Goal: Find specific page/section: Find specific page/section

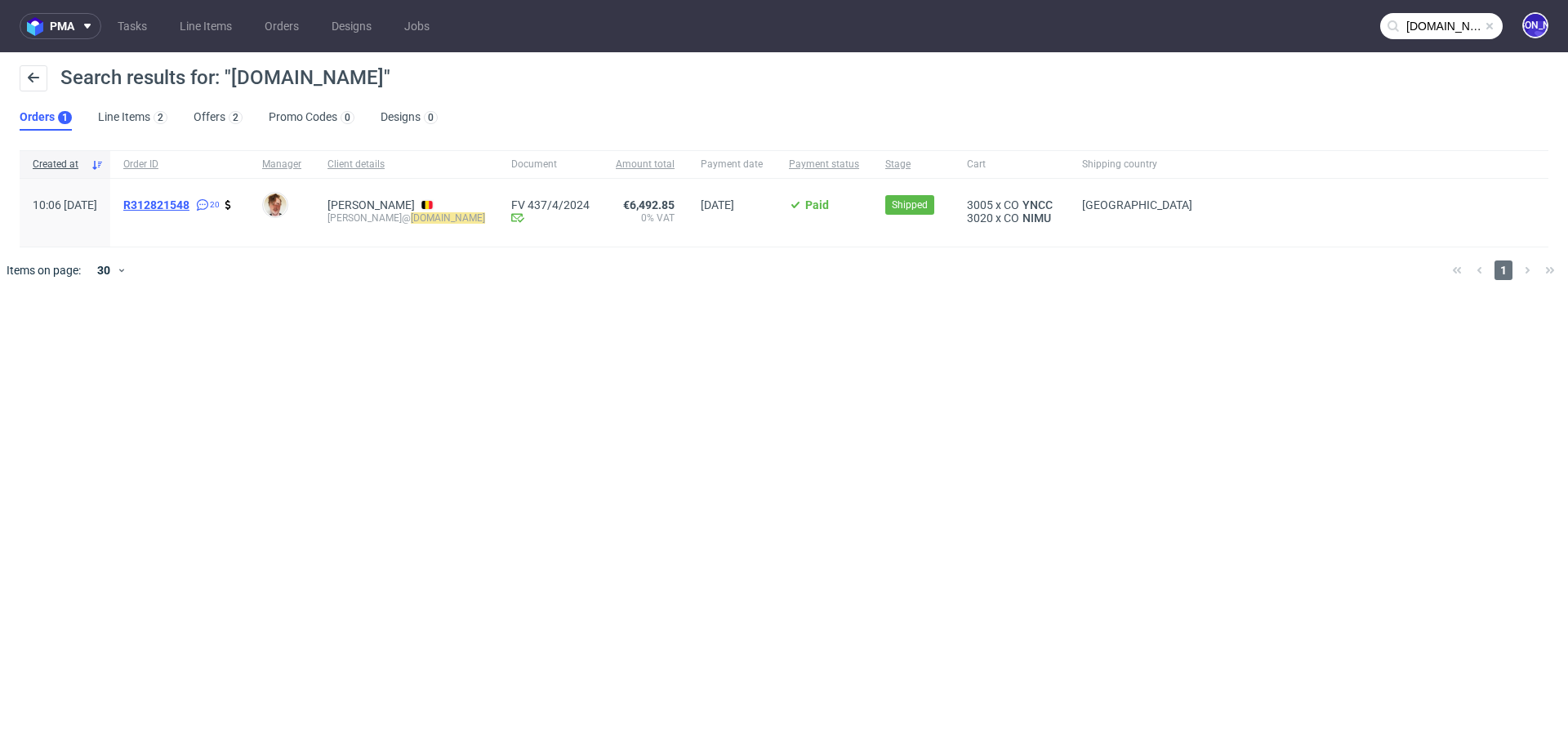
click at [190, 205] on span "R312821548" at bounding box center [156, 204] width 66 height 13
click at [1429, 13] on input "[DOMAIN_NAME]" at bounding box center [1442, 26] width 123 height 26
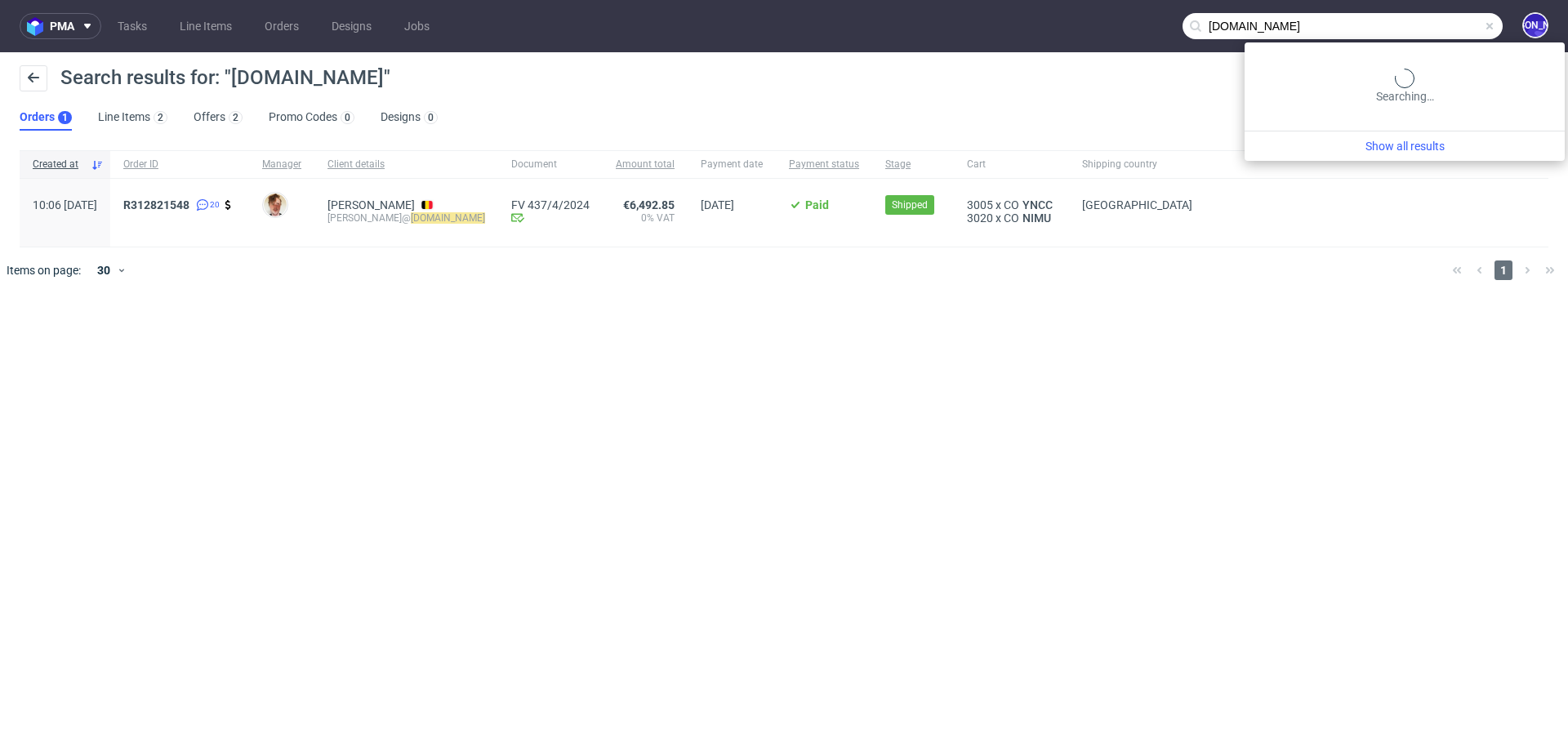
click at [1357, 35] on input "[DOMAIN_NAME]" at bounding box center [1342, 26] width 320 height 26
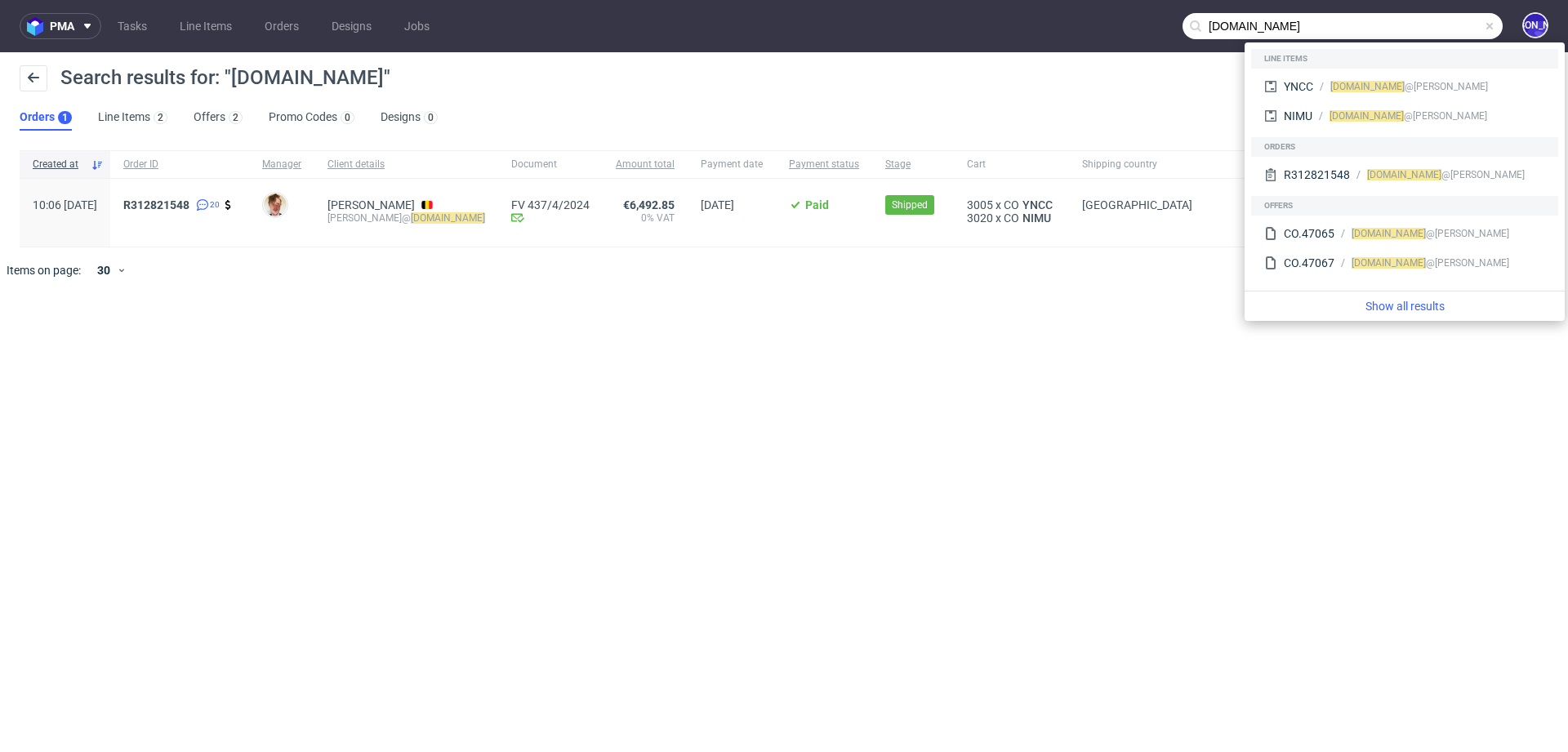
paste input "[PERSON_NAME] <[EMAIL_ADDRESS][DOMAIN_NAME]>"
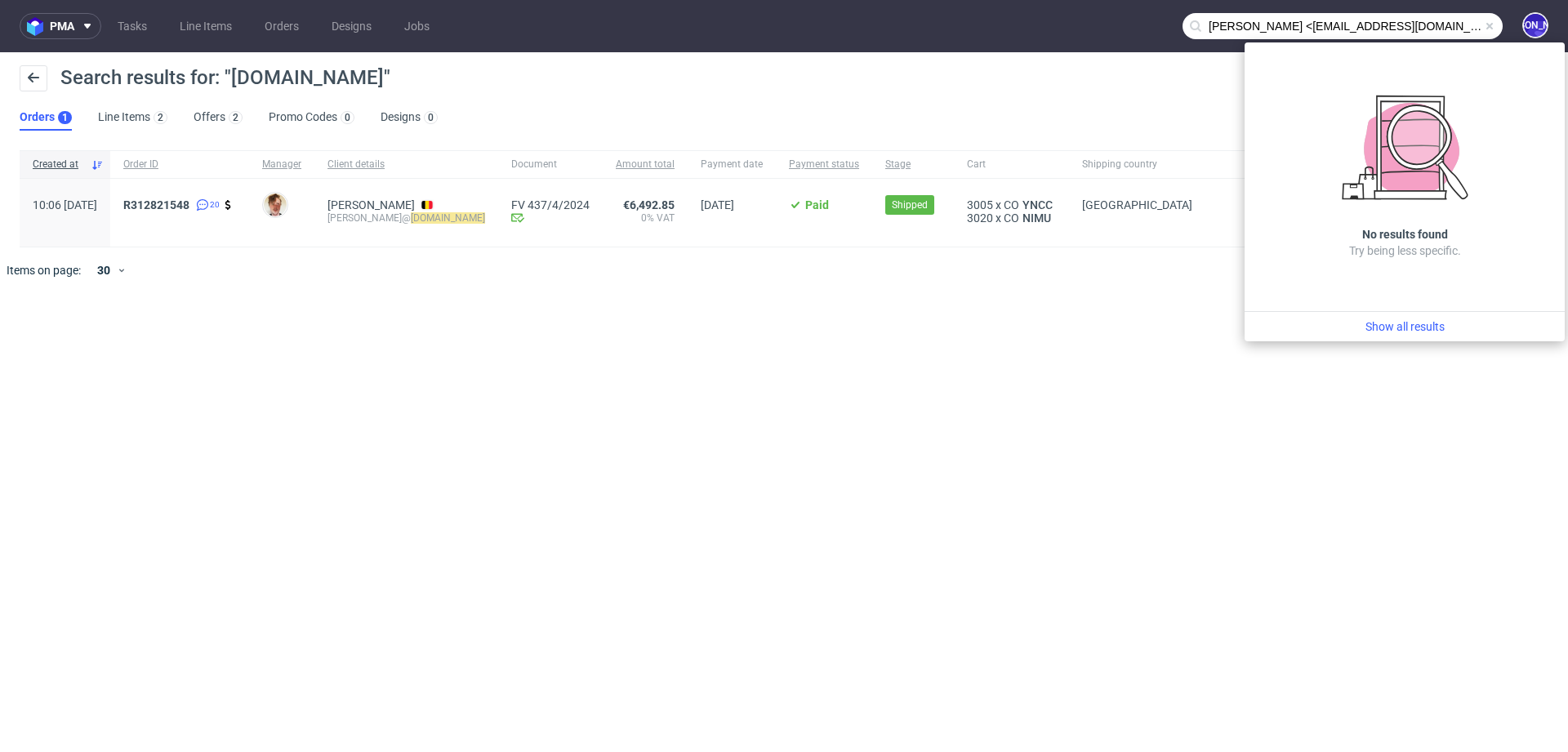
drag, startPoint x: 1298, startPoint y: 29, endPoint x: 1112, endPoint y: 26, distance: 186.0
click at [1112, 26] on nav "pma Tasks Line Items Orders Designs Jobs [PERSON_NAME] <[EMAIL_ADDRESS][DOMAIN_…" at bounding box center [784, 26] width 1568 height 52
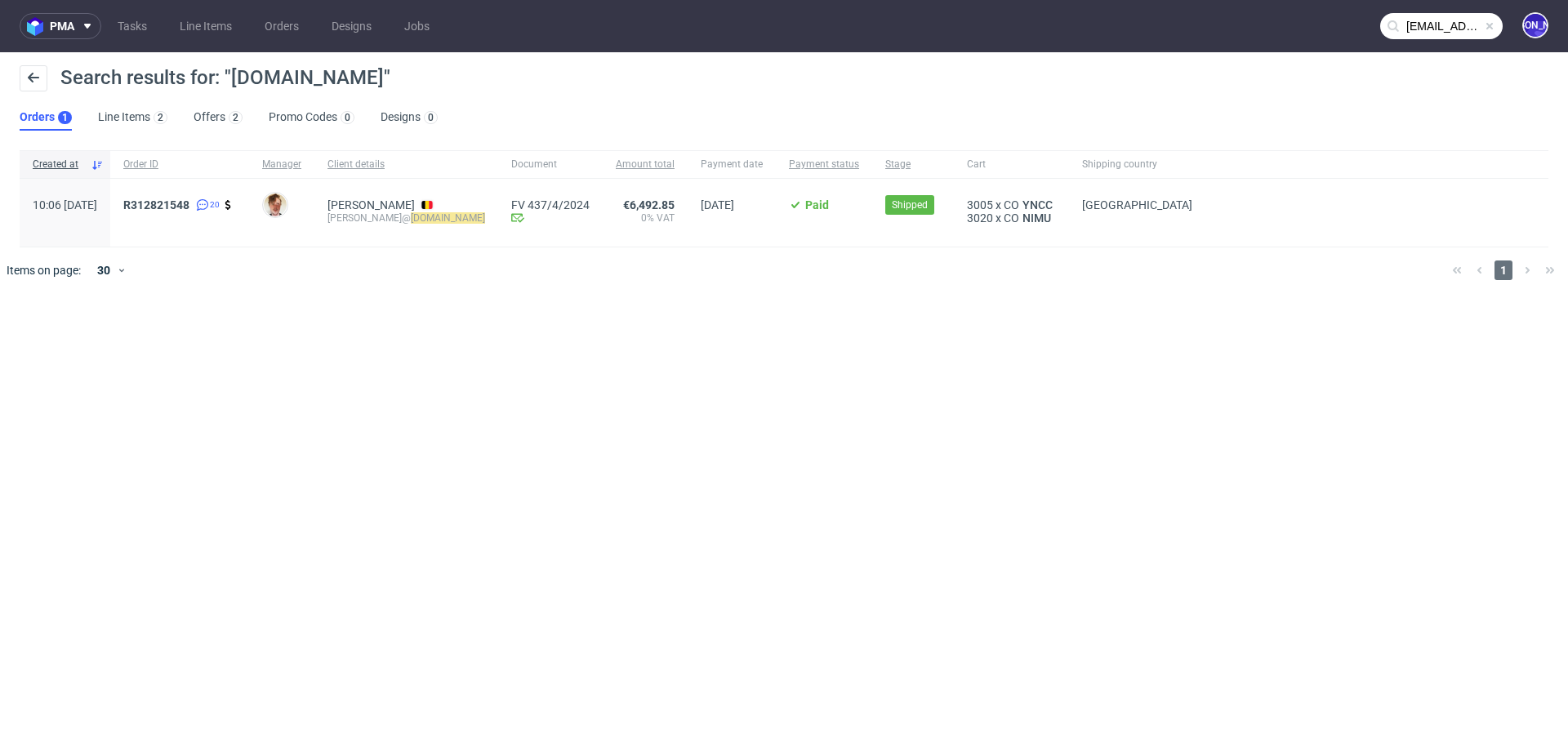
scroll to position [0, 86]
drag, startPoint x: 1405, startPoint y: 28, endPoint x: 1533, endPoint y: 37, distance: 128.3
click at [1533, 37] on div "[EMAIL_ADDRESS][DOMAIN_NAME]> [PERSON_NAME]" at bounding box center [1525, 26] width 46 height 29
click at [1482, 24] on input "[EMAIL_ADDRESS][DOMAIN_NAME]>" at bounding box center [1442, 26] width 123 height 26
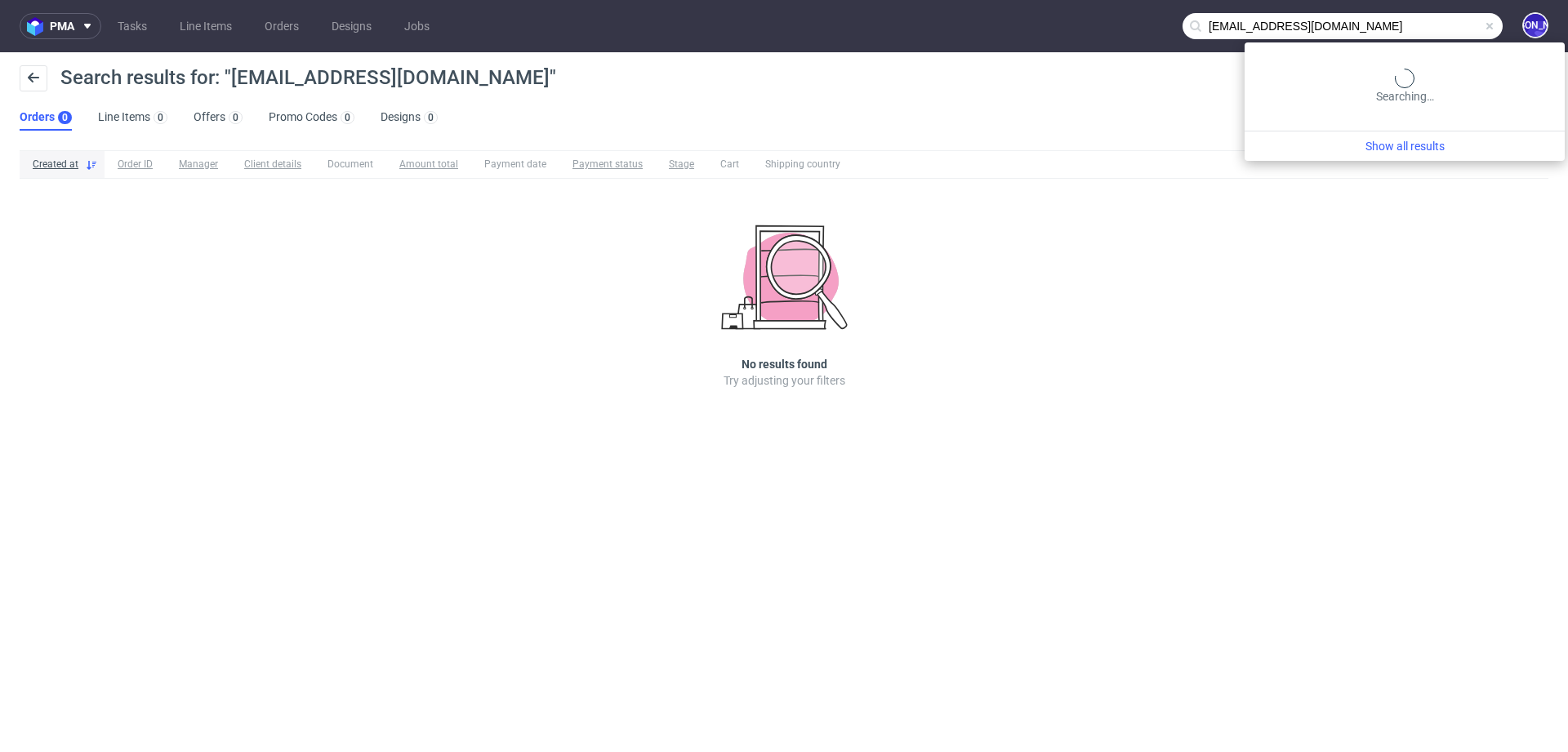
click at [1406, 21] on input "[EMAIL_ADDRESS][DOMAIN_NAME]" at bounding box center [1342, 26] width 320 height 26
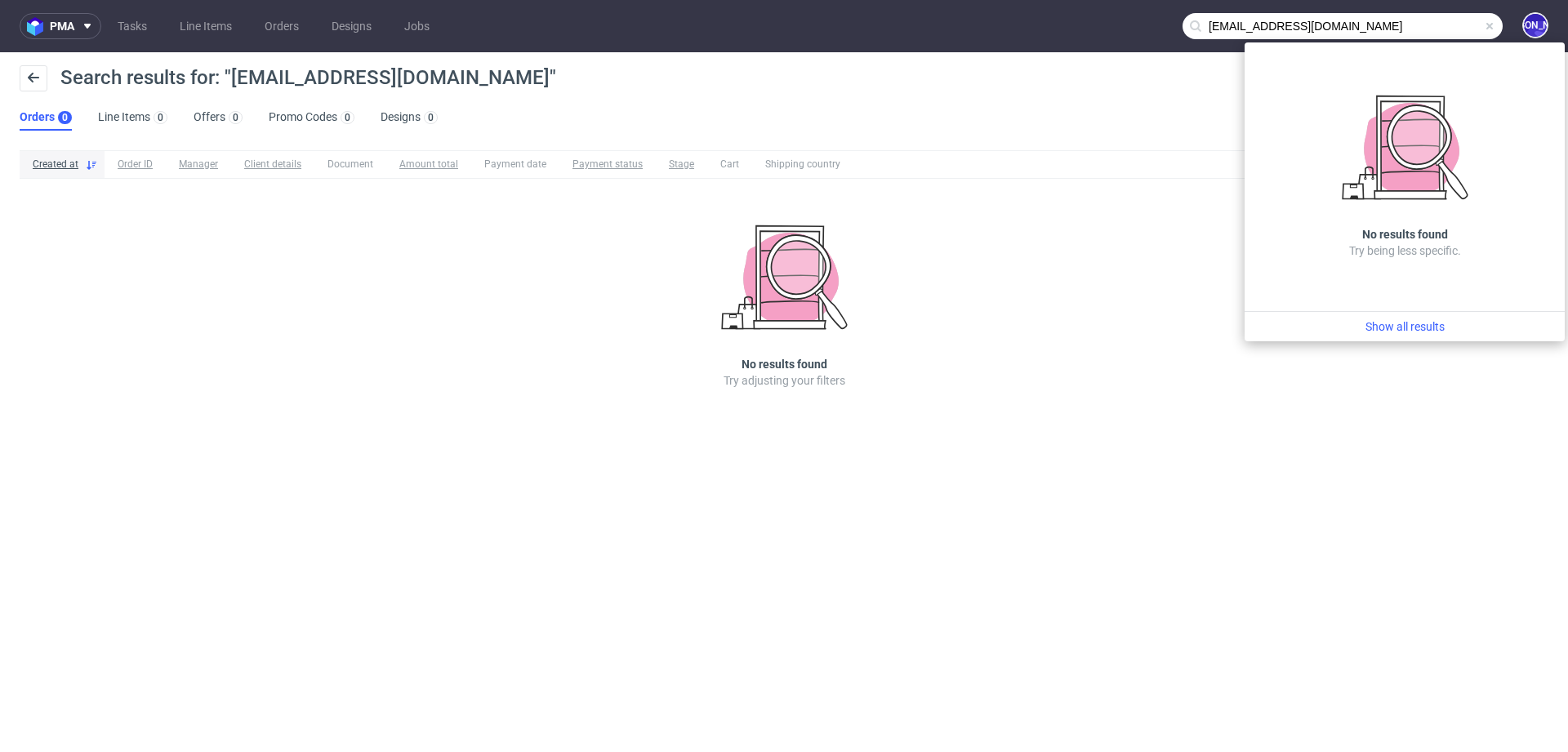
drag, startPoint x: 1257, startPoint y: 31, endPoint x: 1160, endPoint y: 26, distance: 97.1
click at [1160, 26] on nav "pma Tasks Line Items Orders Designs Jobs [EMAIL_ADDRESS][DOMAIN_NAME] [PERSON_N…" at bounding box center [784, 26] width 1568 height 52
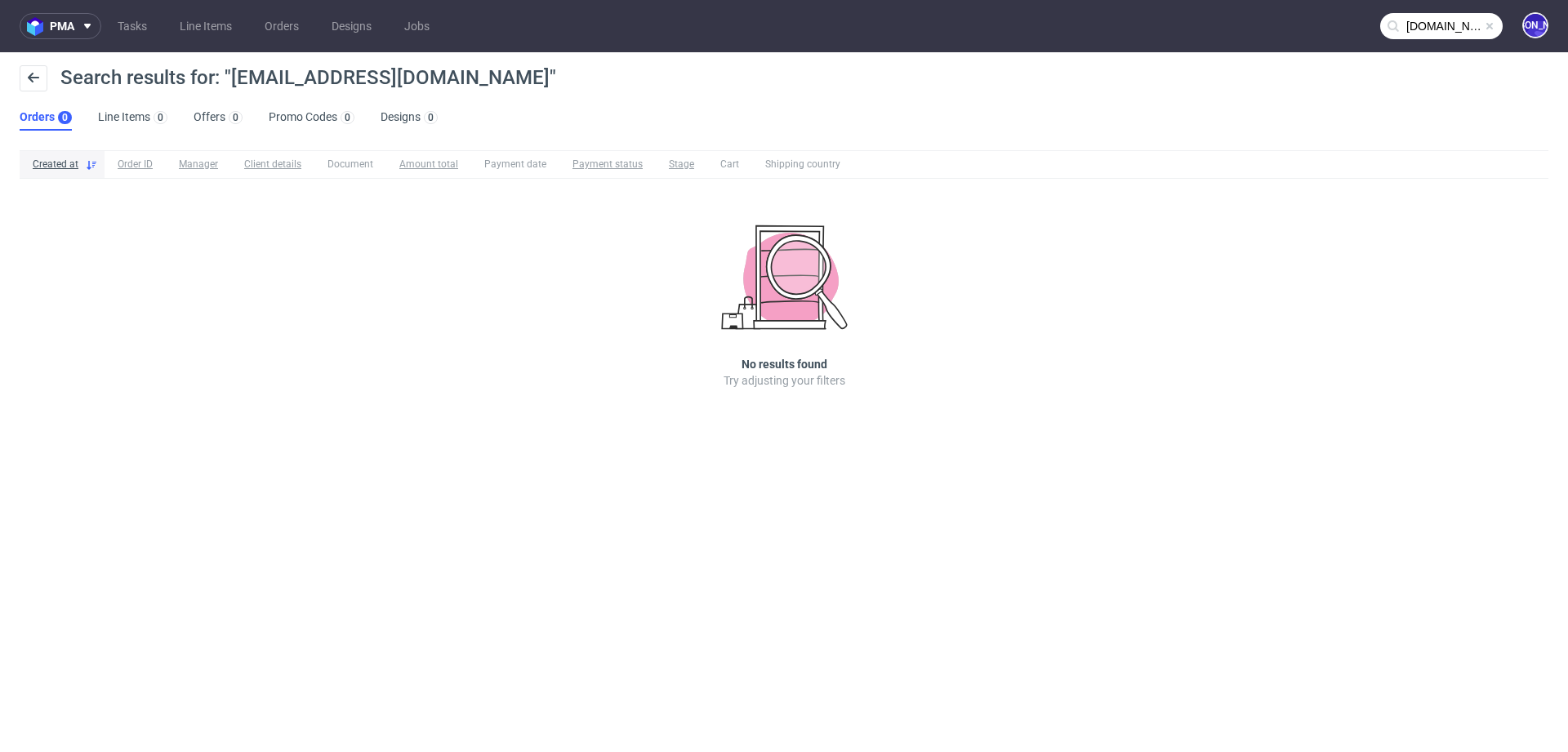
type input "[DOMAIN_NAME]"
click at [1411, 27] on input "[DOMAIN_NAME]" at bounding box center [1442, 26] width 123 height 26
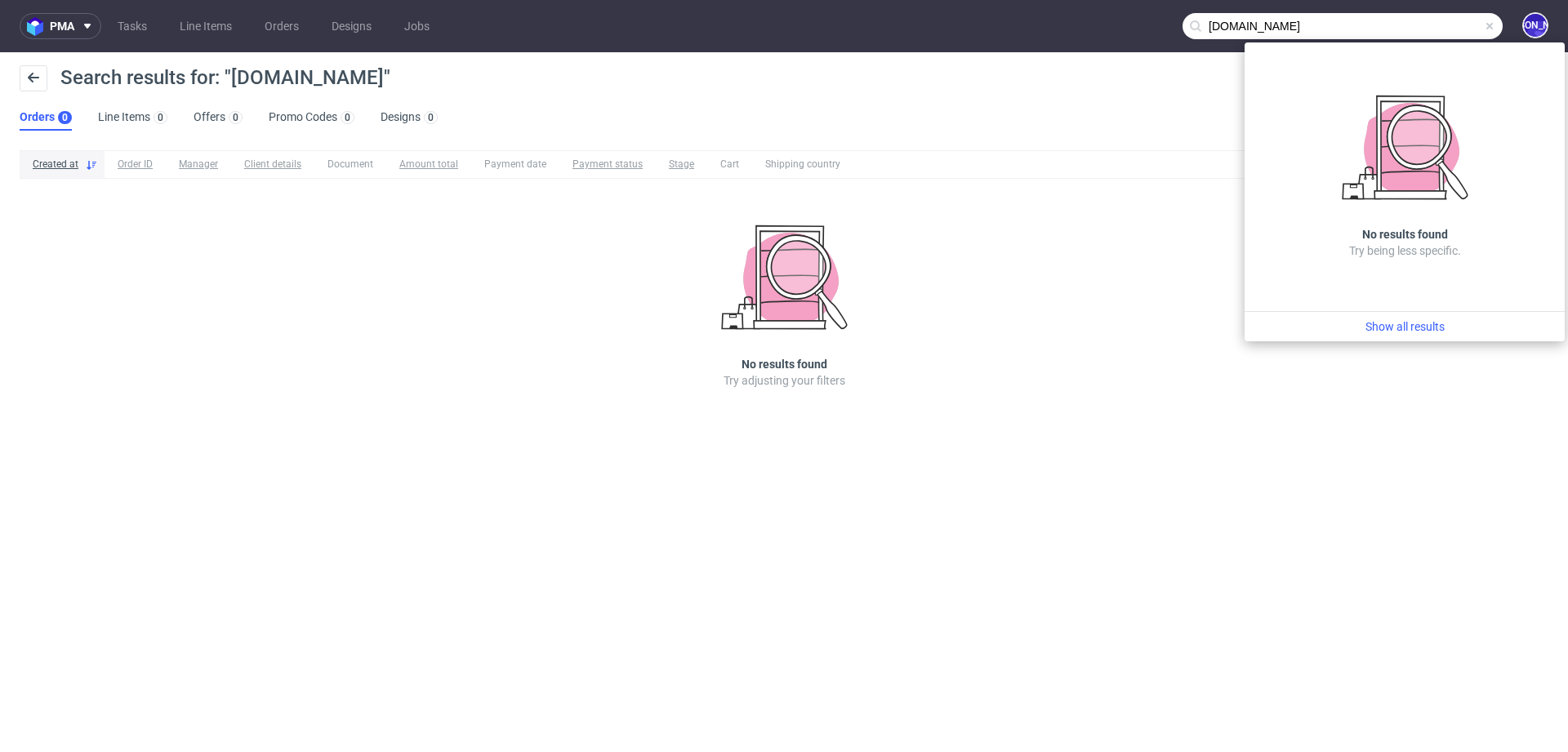
drag, startPoint x: 1384, startPoint y: 27, endPoint x: 1100, endPoint y: 27, distance: 284.0
click at [1100, 27] on nav "pma Tasks Line Items Orders Designs Jobs [DOMAIN_NAME] [PERSON_NAME]" at bounding box center [784, 26] width 1568 height 52
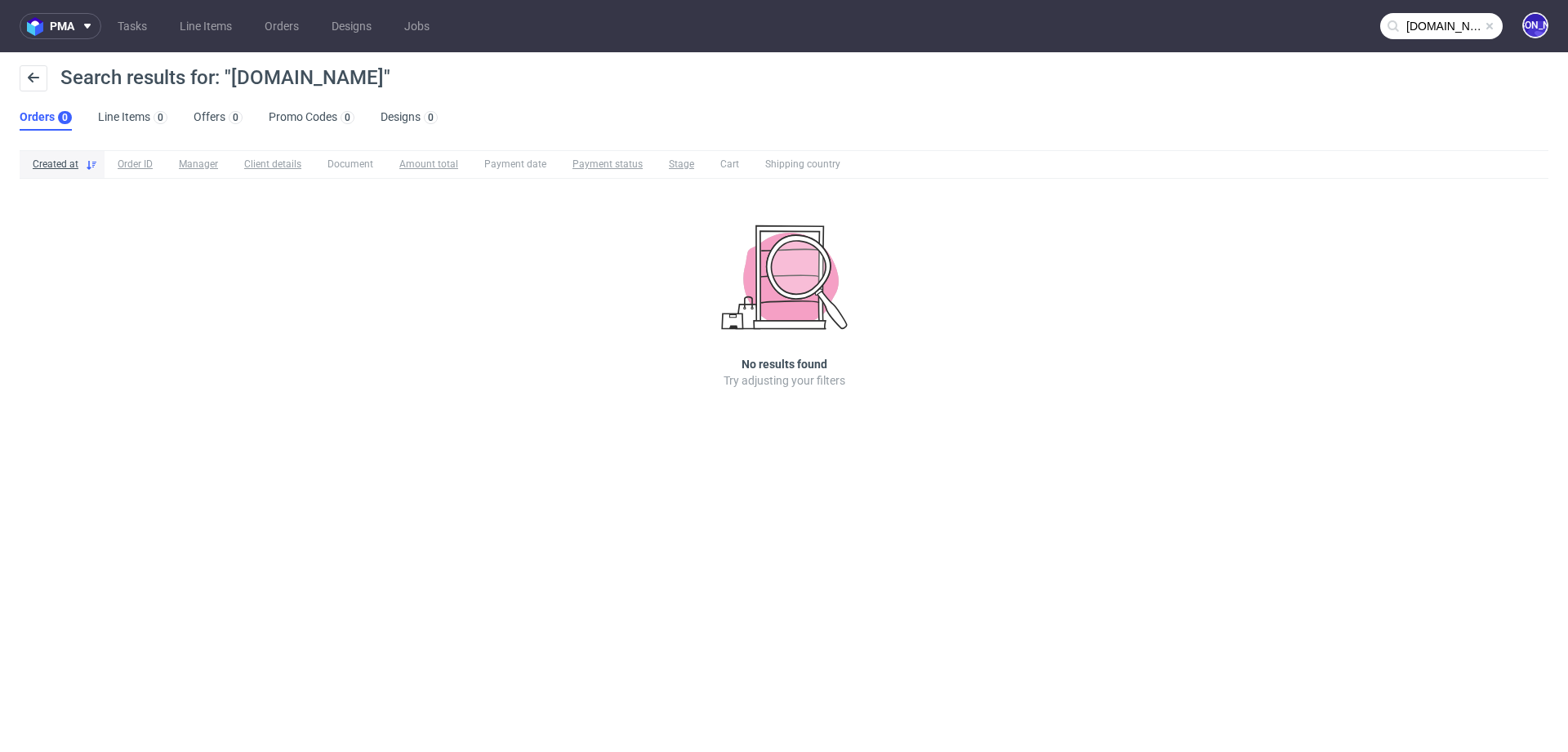
click at [1427, 23] on input "[DOMAIN_NAME]" at bounding box center [1442, 26] width 123 height 26
drag, startPoint x: 232, startPoint y: 77, endPoint x: 412, endPoint y: 78, distance: 180.0
click at [390, 78] on span "Search results for: "[DOMAIN_NAME]"" at bounding box center [225, 77] width 330 height 23
click at [296, 74] on span "Search results for: "[DOMAIN_NAME]"" at bounding box center [225, 77] width 330 height 23
click at [261, 81] on span "Search results for: "[DOMAIN_NAME]"" at bounding box center [225, 77] width 330 height 23
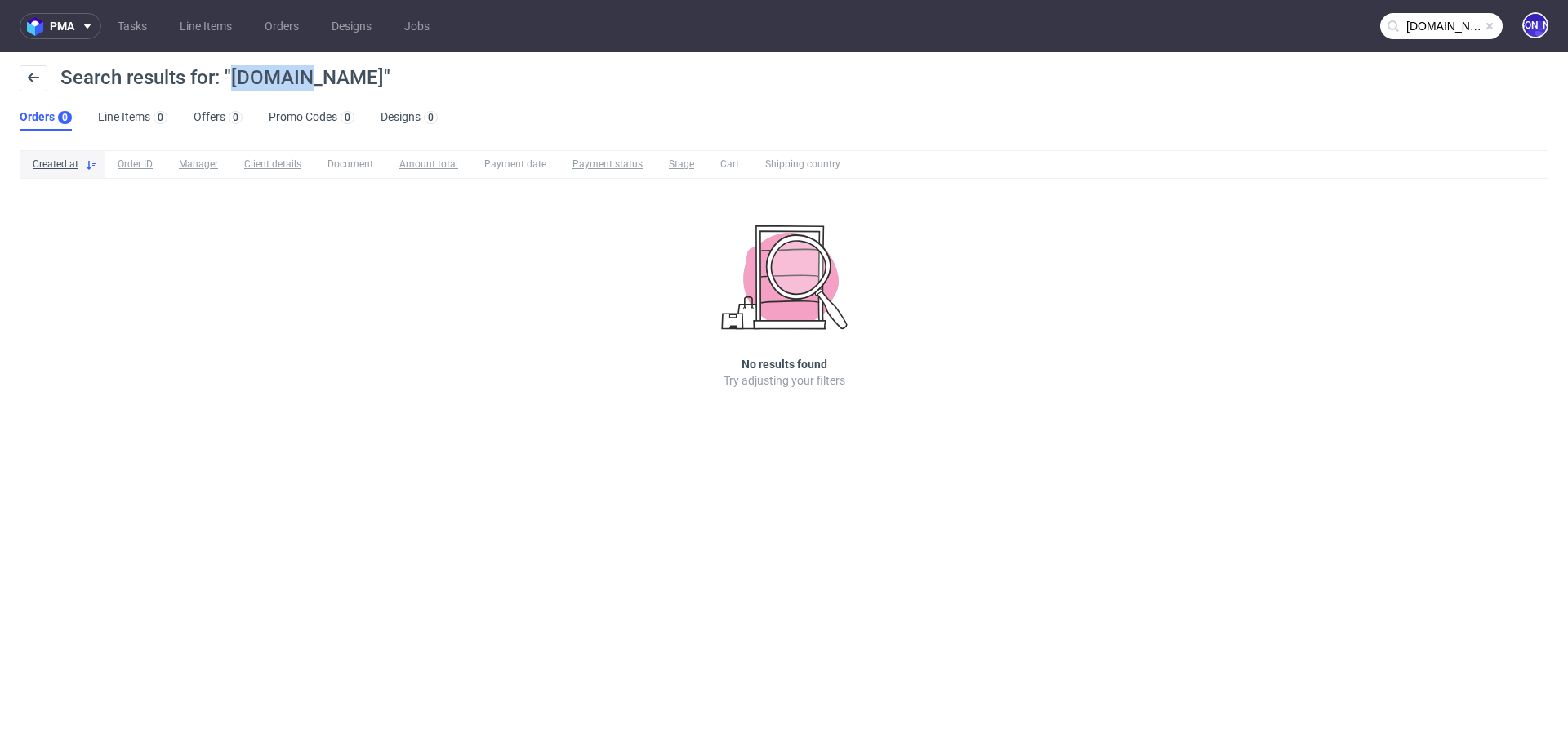
click at [261, 81] on span "Search results for: "[DOMAIN_NAME]"" at bounding box center [225, 77] width 330 height 23
click at [330, 82] on span "Search results for: "[DOMAIN_NAME]"" at bounding box center [225, 77] width 330 height 23
click at [386, 82] on span "Search results for: "[DOMAIN_NAME]"" at bounding box center [225, 77] width 330 height 23
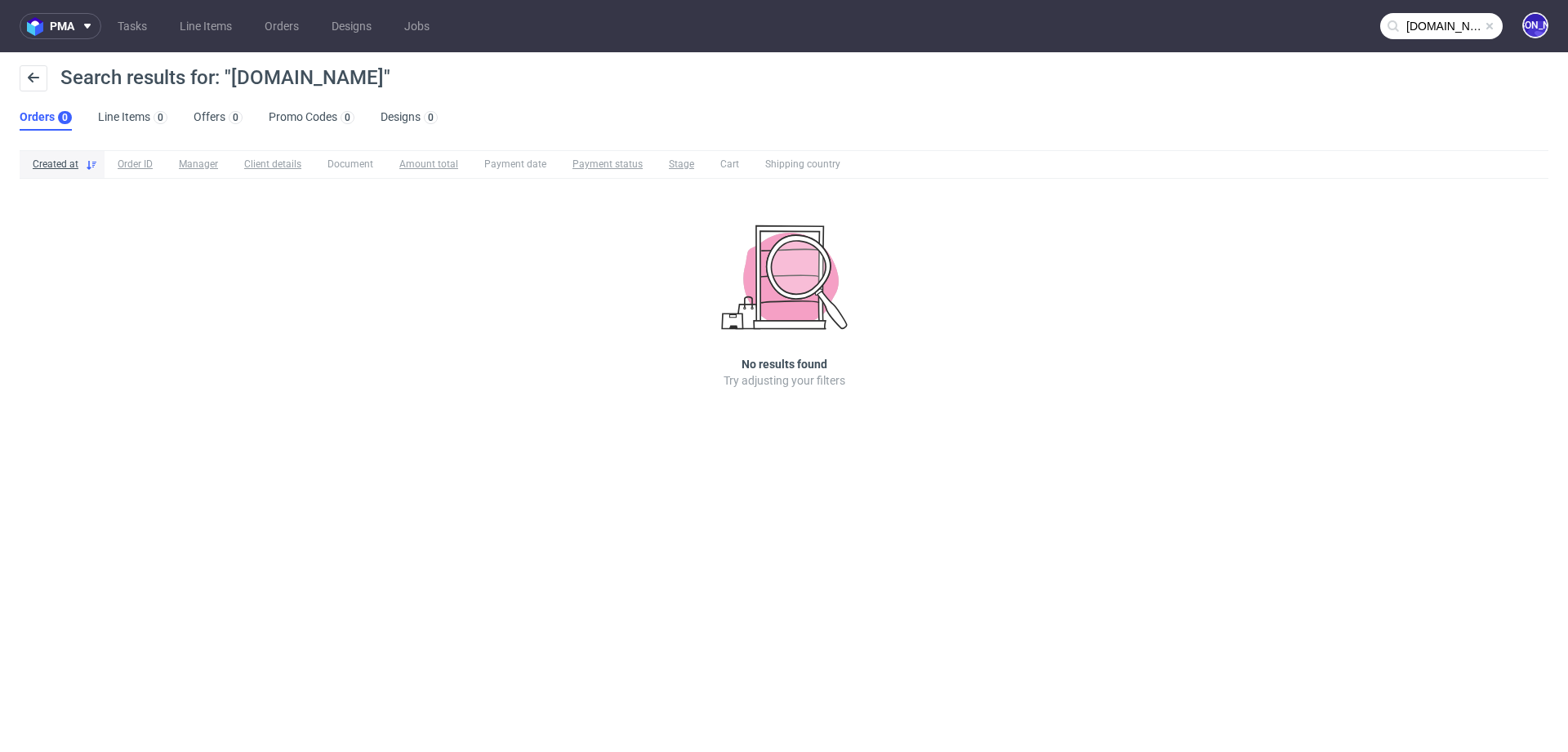
click at [324, 71] on span "Search results for: "[DOMAIN_NAME]"" at bounding box center [225, 77] width 330 height 23
click at [244, 71] on span "Search results for: "[DOMAIN_NAME]"" at bounding box center [225, 77] width 330 height 23
click at [318, 81] on span "Search results for: "[DOMAIN_NAME]"" at bounding box center [225, 77] width 330 height 23
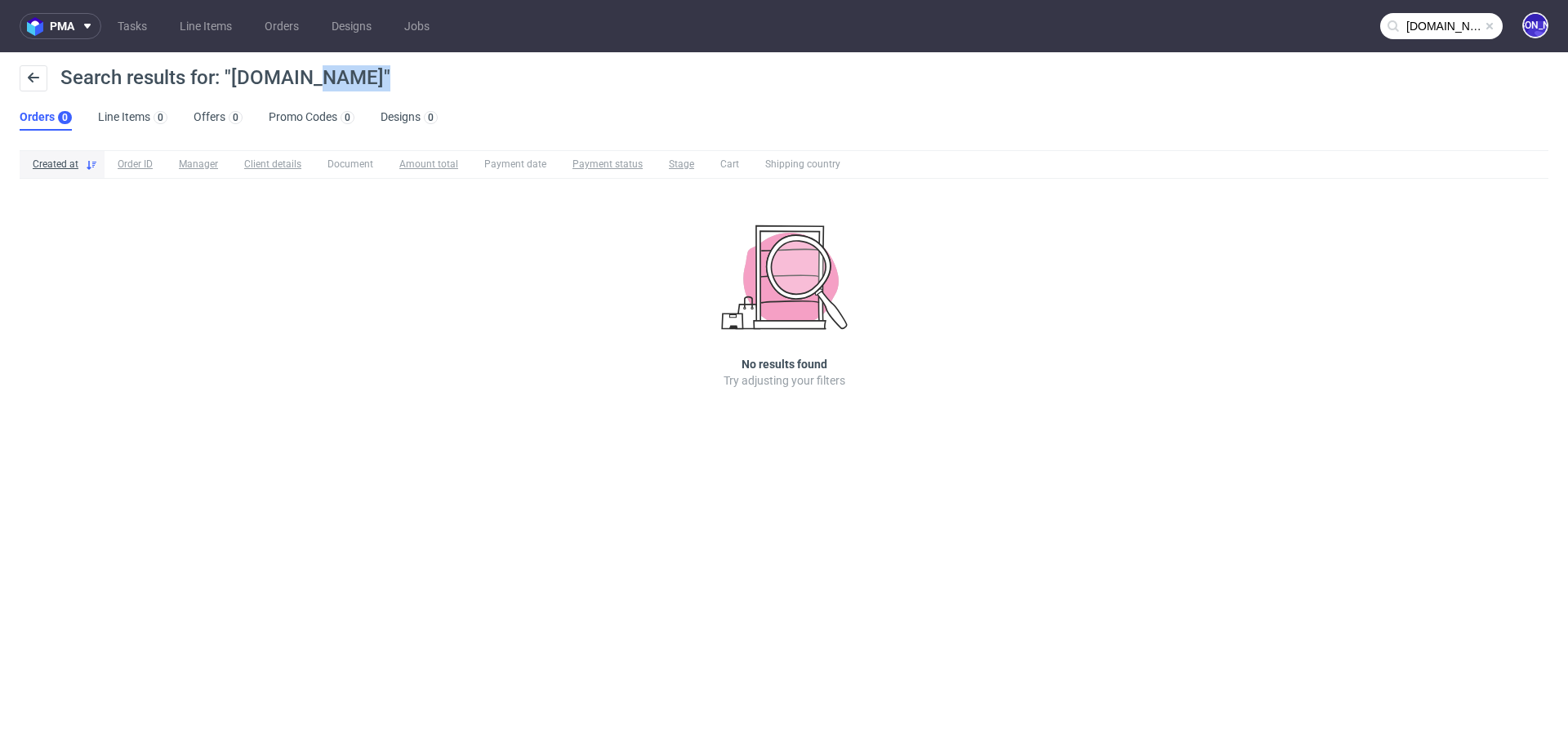
click at [318, 81] on span "Search results for: "[DOMAIN_NAME]"" at bounding box center [225, 77] width 330 height 23
click at [386, 78] on span "Search results for: "[DOMAIN_NAME]"" at bounding box center [225, 77] width 330 height 23
click at [277, 72] on span "Search results for: "[DOMAIN_NAME]"" at bounding box center [225, 77] width 330 height 23
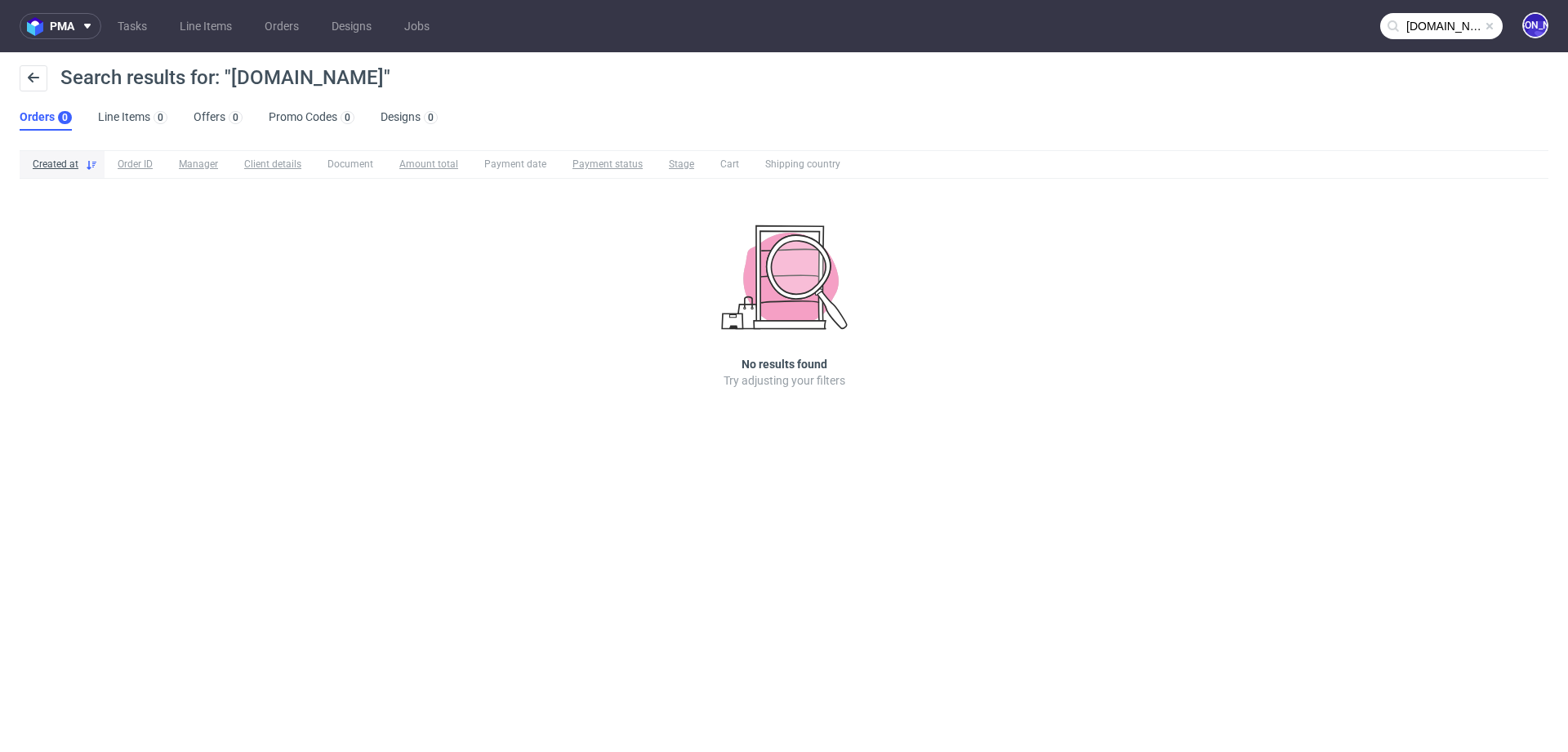
click at [478, 71] on div "Search results for: "[DOMAIN_NAME]"" at bounding box center [784, 85] width 1529 height 39
click at [1437, 30] on input "[DOMAIN_NAME]" at bounding box center [1442, 26] width 123 height 26
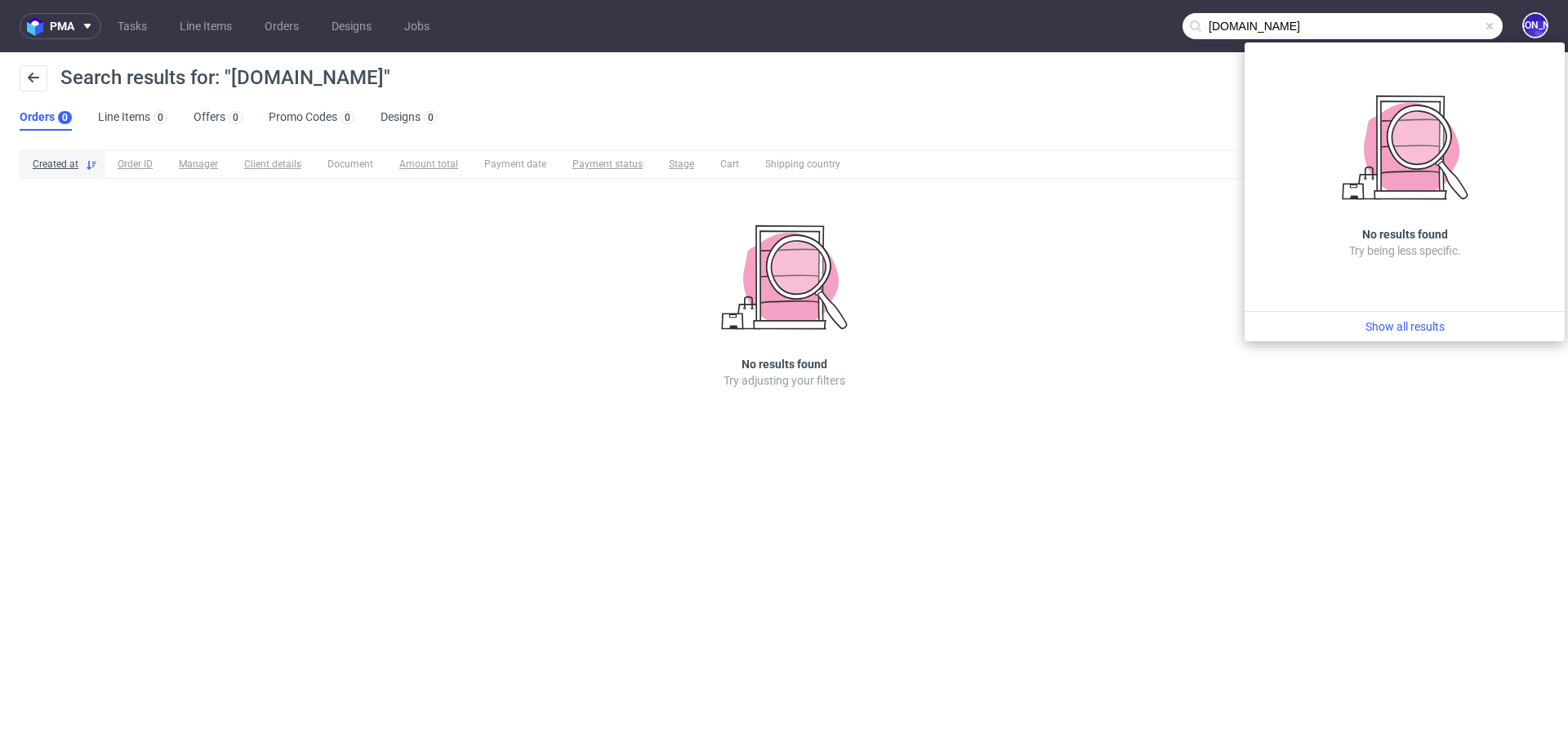
drag, startPoint x: 1385, startPoint y: 21, endPoint x: 1059, endPoint y: 20, distance: 326.0
click at [1059, 20] on nav "pma Tasks Line Items Orders Designs Jobs [DOMAIN_NAME] [PERSON_NAME]" at bounding box center [784, 26] width 1568 height 52
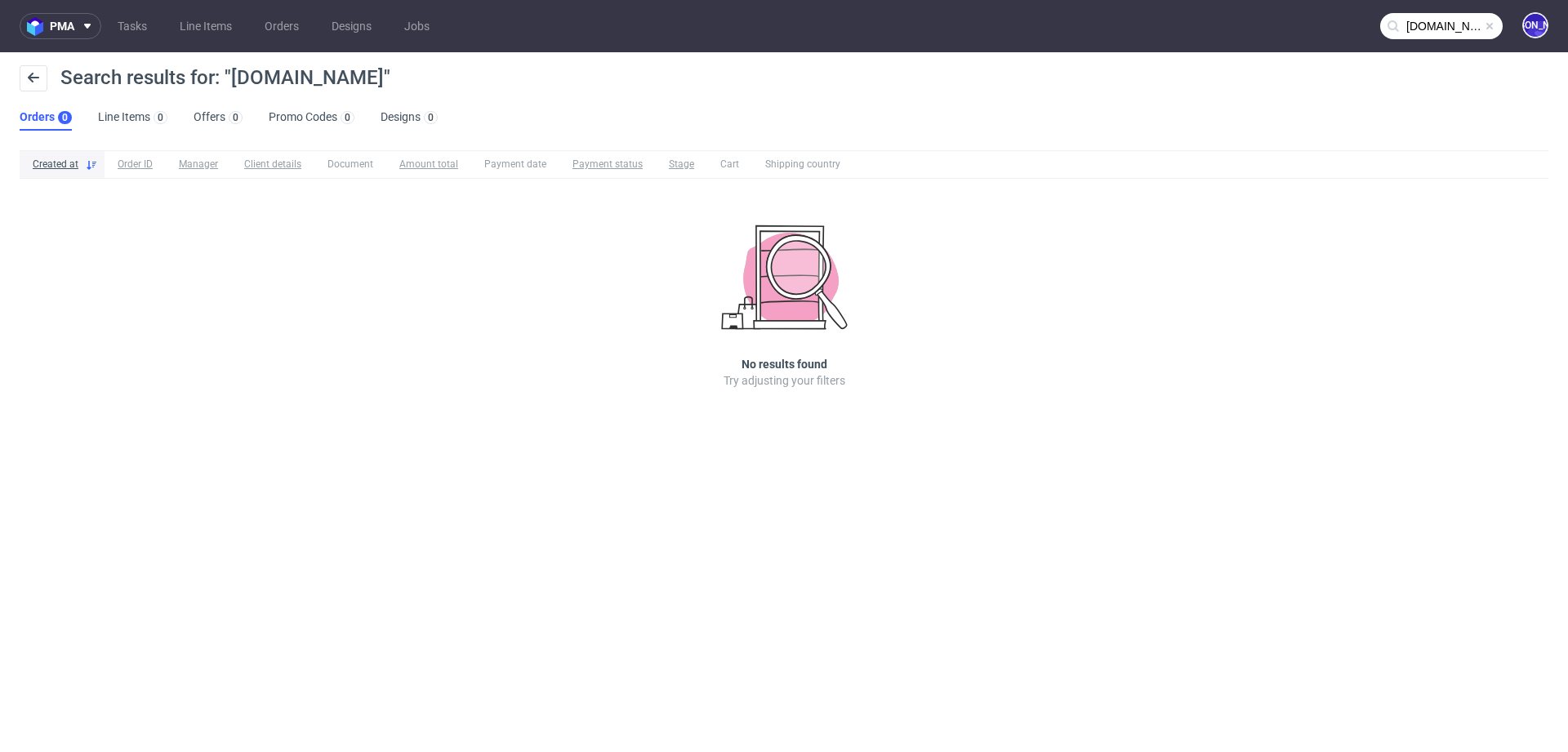
click at [1455, 20] on input "[DOMAIN_NAME]" at bounding box center [1442, 26] width 123 height 26
click at [1442, 21] on input "[DOMAIN_NAME]" at bounding box center [1442, 26] width 123 height 26
click at [1418, 31] on input "[DOMAIN_NAME]" at bounding box center [1442, 26] width 123 height 26
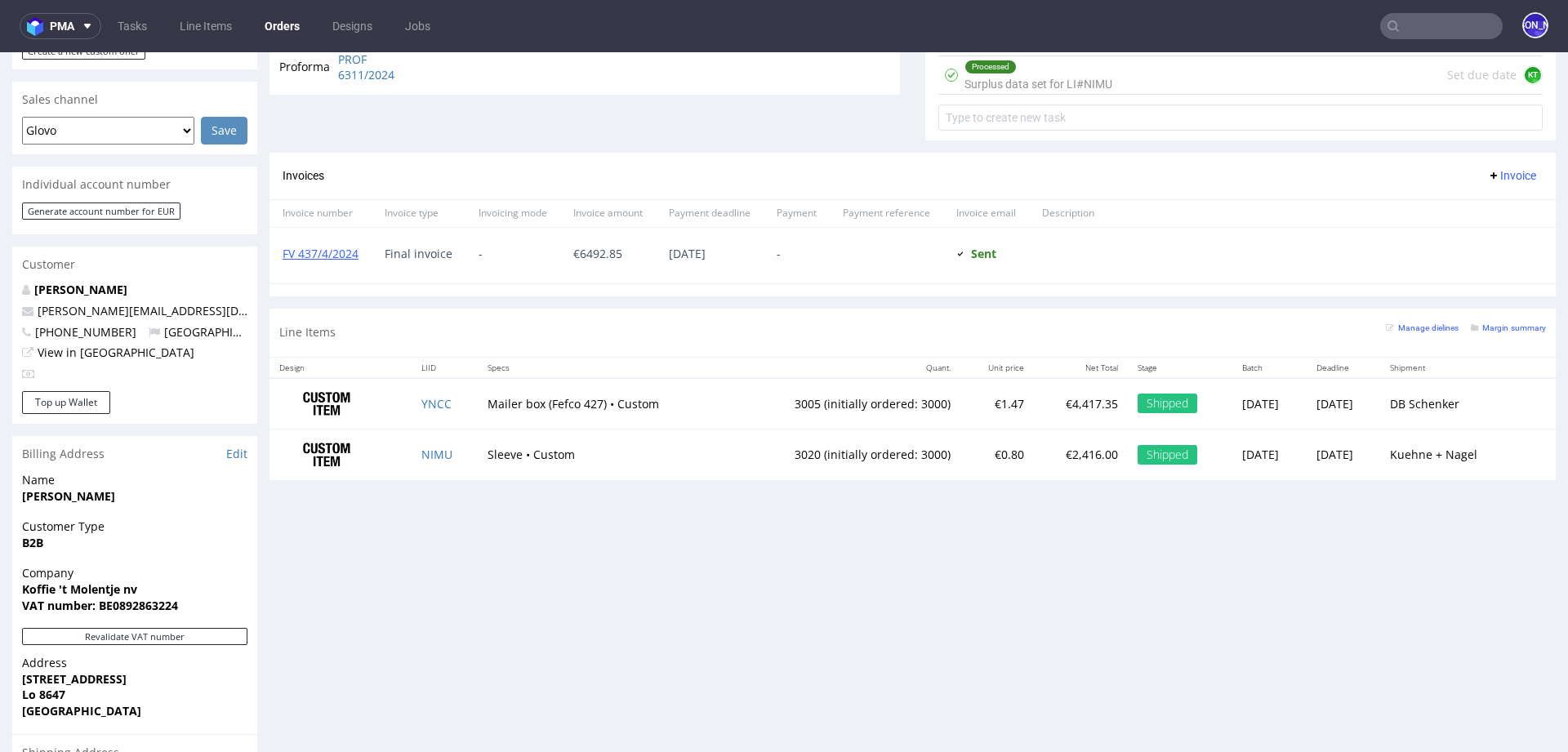
scroll to position [662, 0]
